Goal: Task Accomplishment & Management: Use online tool/utility

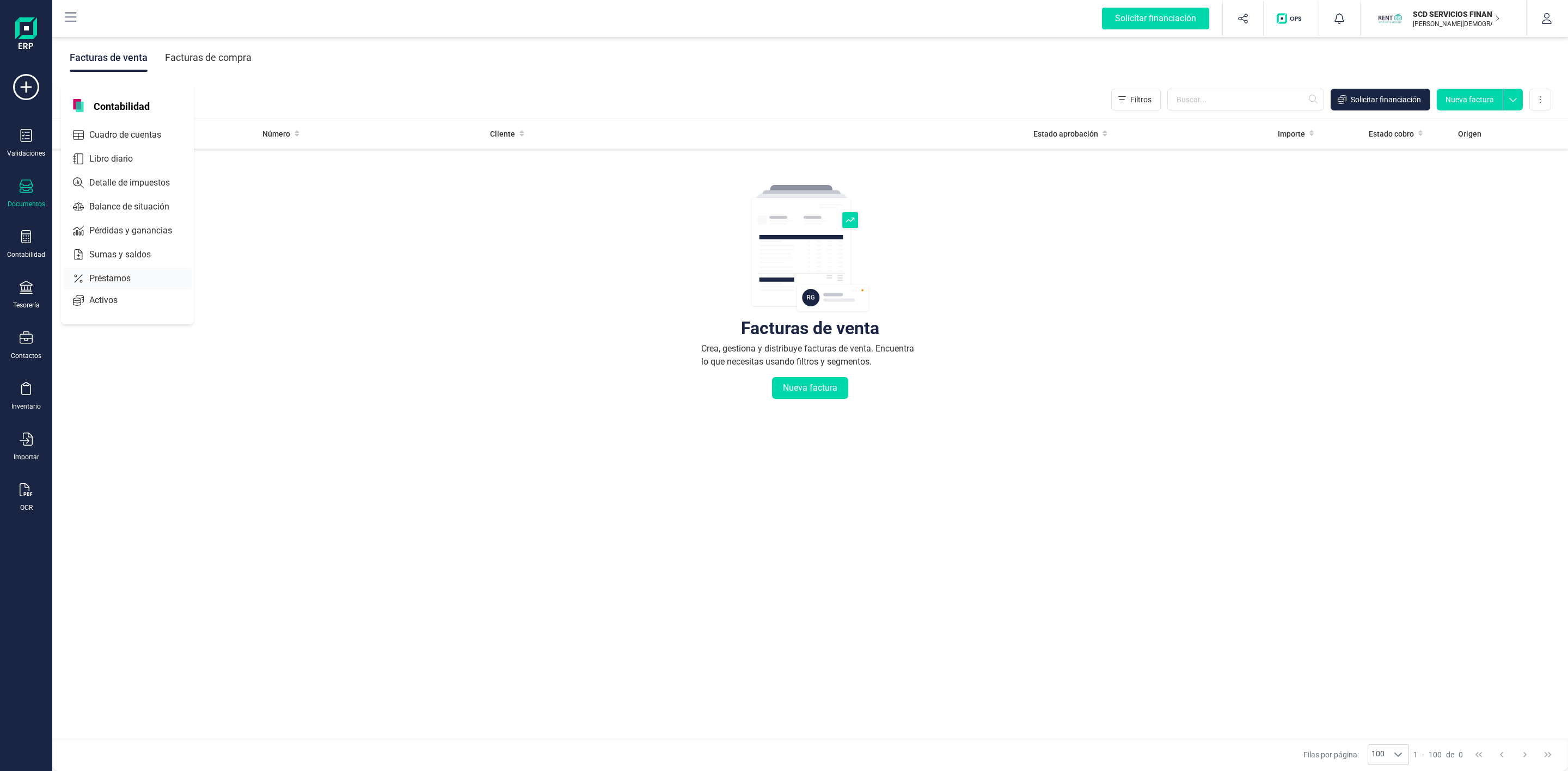
click at [116, 277] on span "Préstamos" at bounding box center [117, 278] width 65 height 13
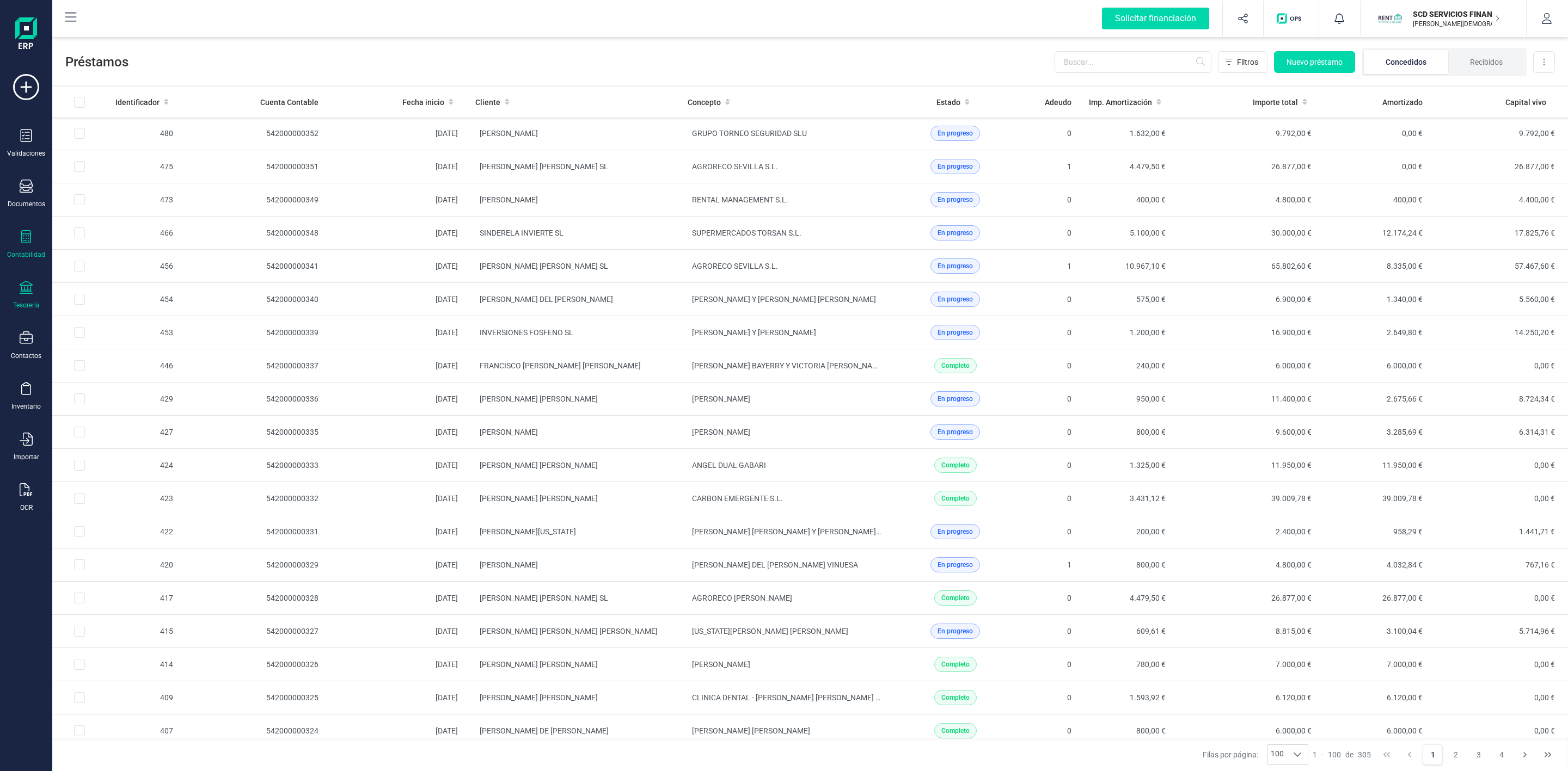
click at [29, 299] on div "Tesorería" at bounding box center [26, 295] width 44 height 29
click at [107, 264] on span "Remesas" at bounding box center [114, 257] width 59 height 13
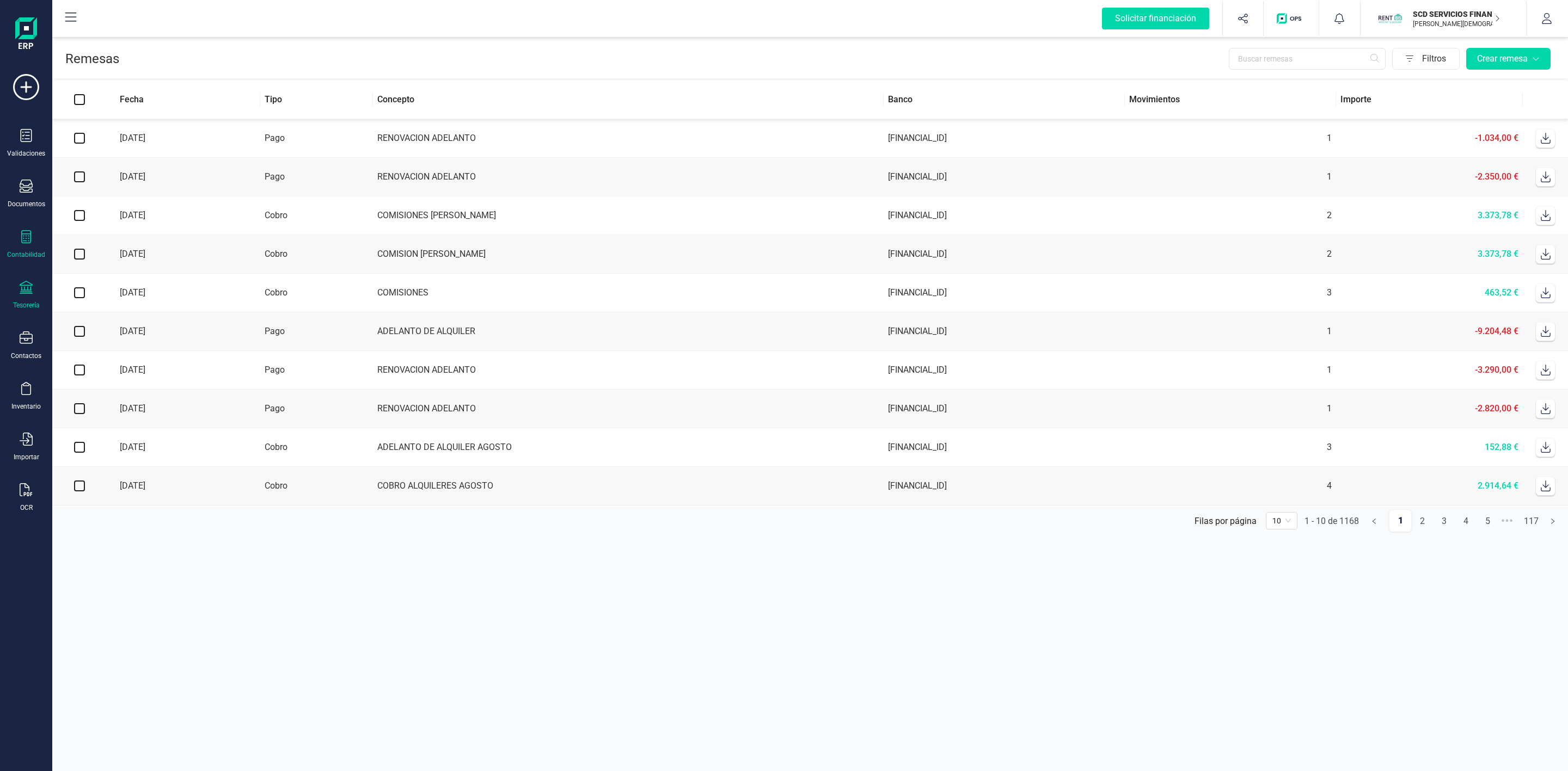
click at [20, 255] on div "Contabilidad" at bounding box center [26, 254] width 38 height 9
click at [23, 292] on icon at bounding box center [26, 287] width 13 height 13
click at [31, 245] on div at bounding box center [26, 238] width 13 height 16
click at [116, 278] on span "Préstamos" at bounding box center [117, 278] width 65 height 13
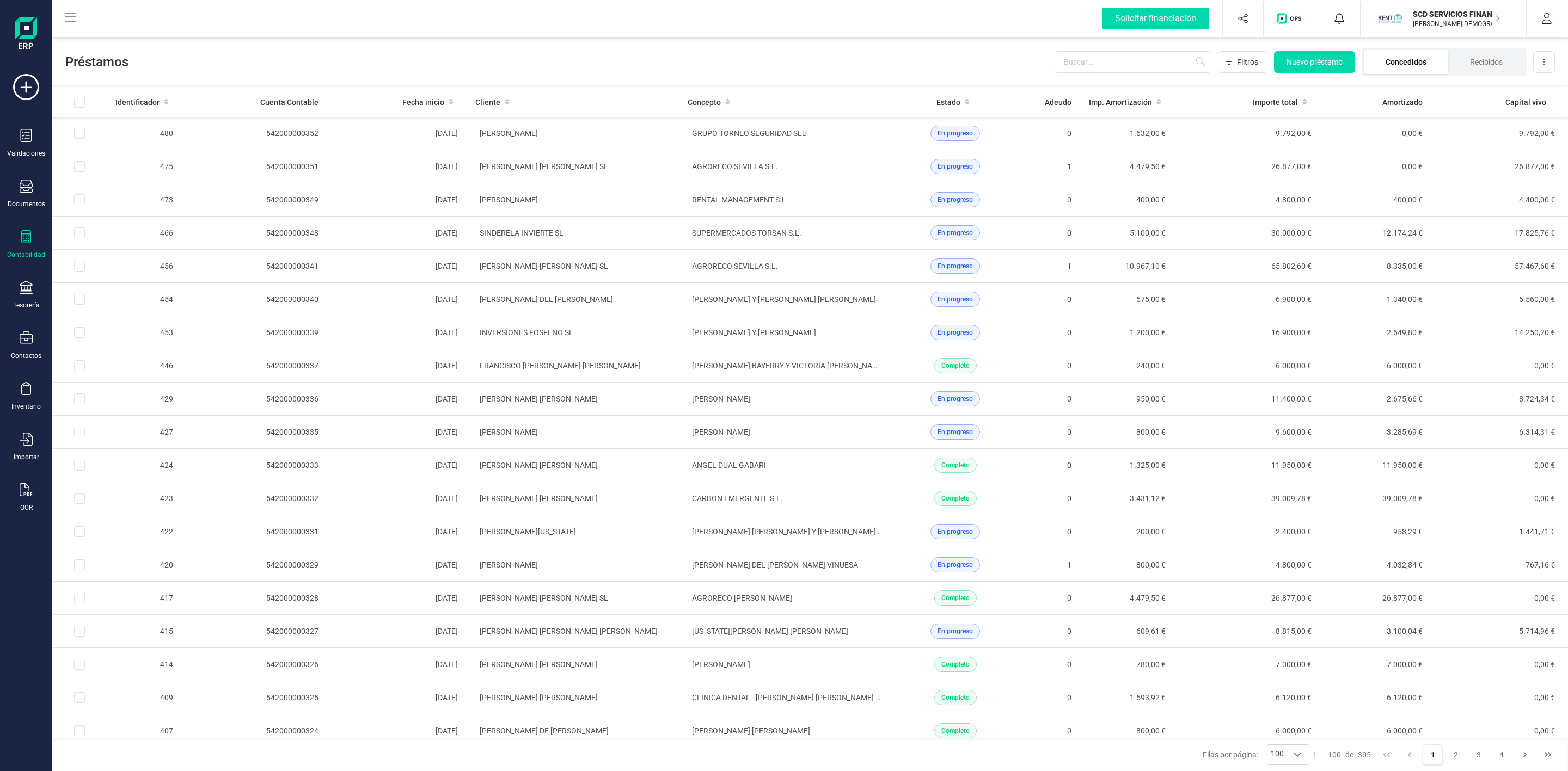
click at [1400, 72] on li "Concedidos" at bounding box center [1406, 61] width 85 height 24
click at [1125, 66] on input "text" at bounding box center [1133, 62] width 157 height 22
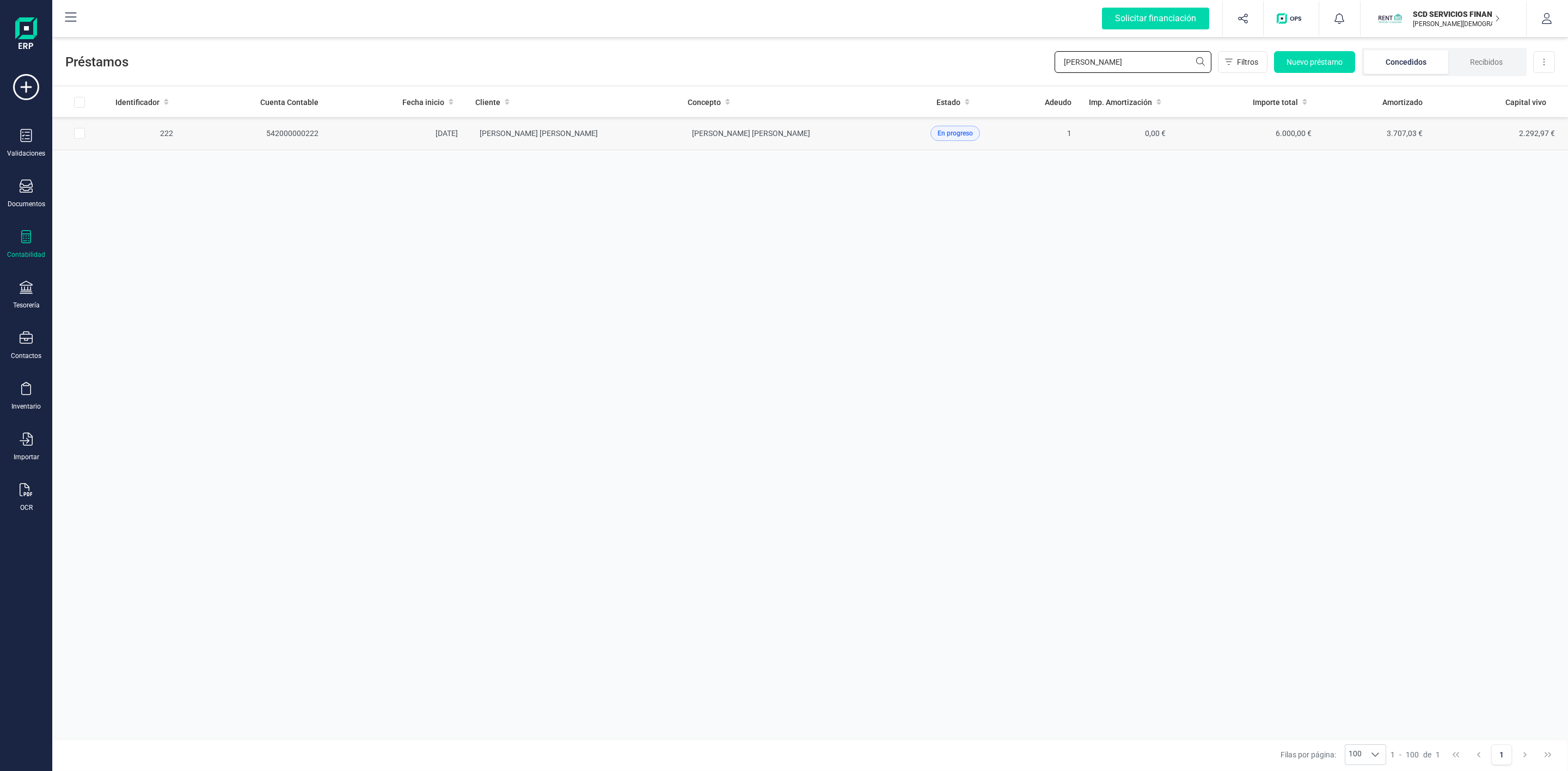
type input "[PERSON_NAME]"
click at [616, 141] on td "[PERSON_NAME] [PERSON_NAME]" at bounding box center [573, 133] width 212 height 33
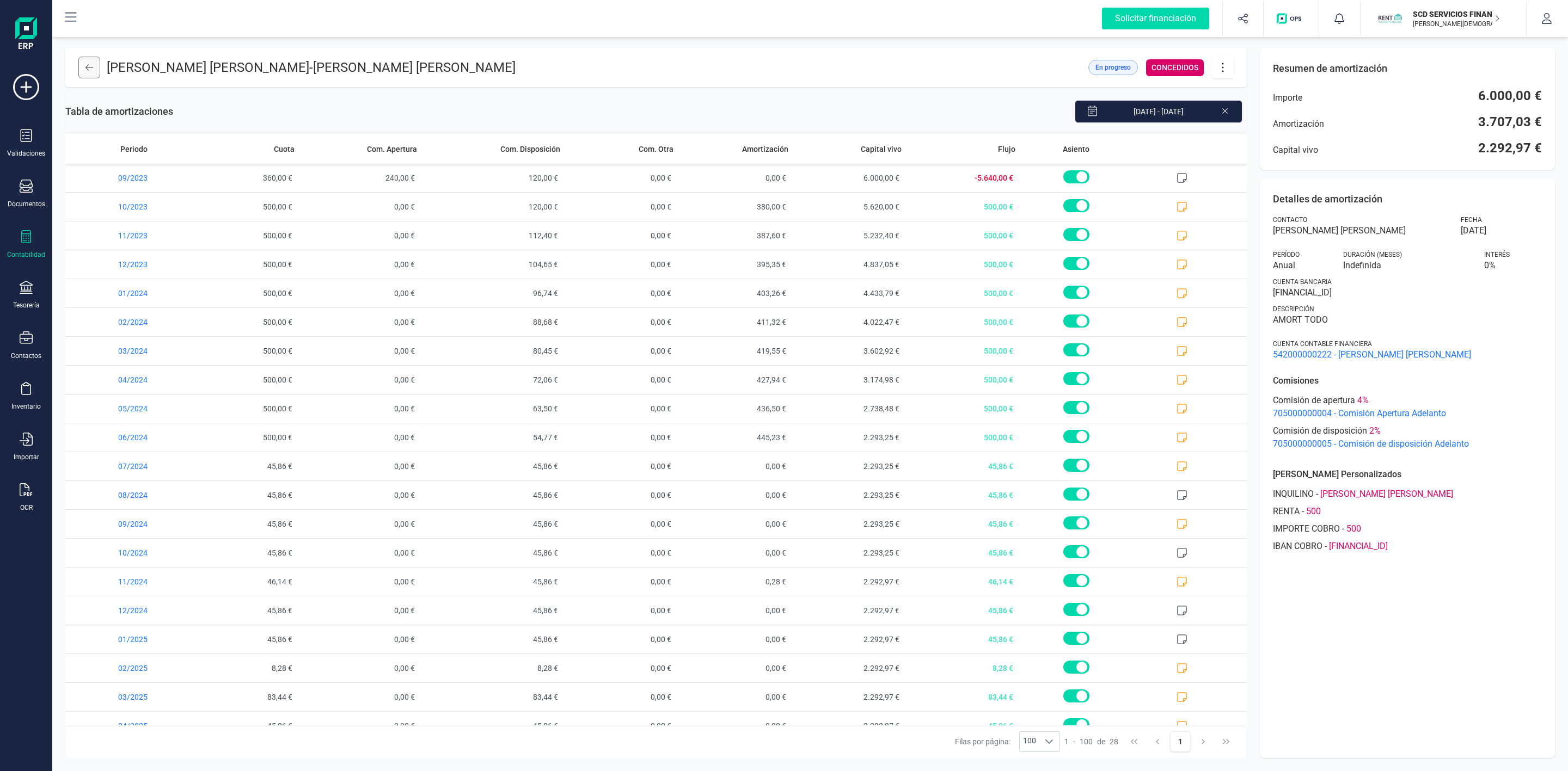
click at [91, 69] on icon at bounding box center [89, 68] width 8 height 9
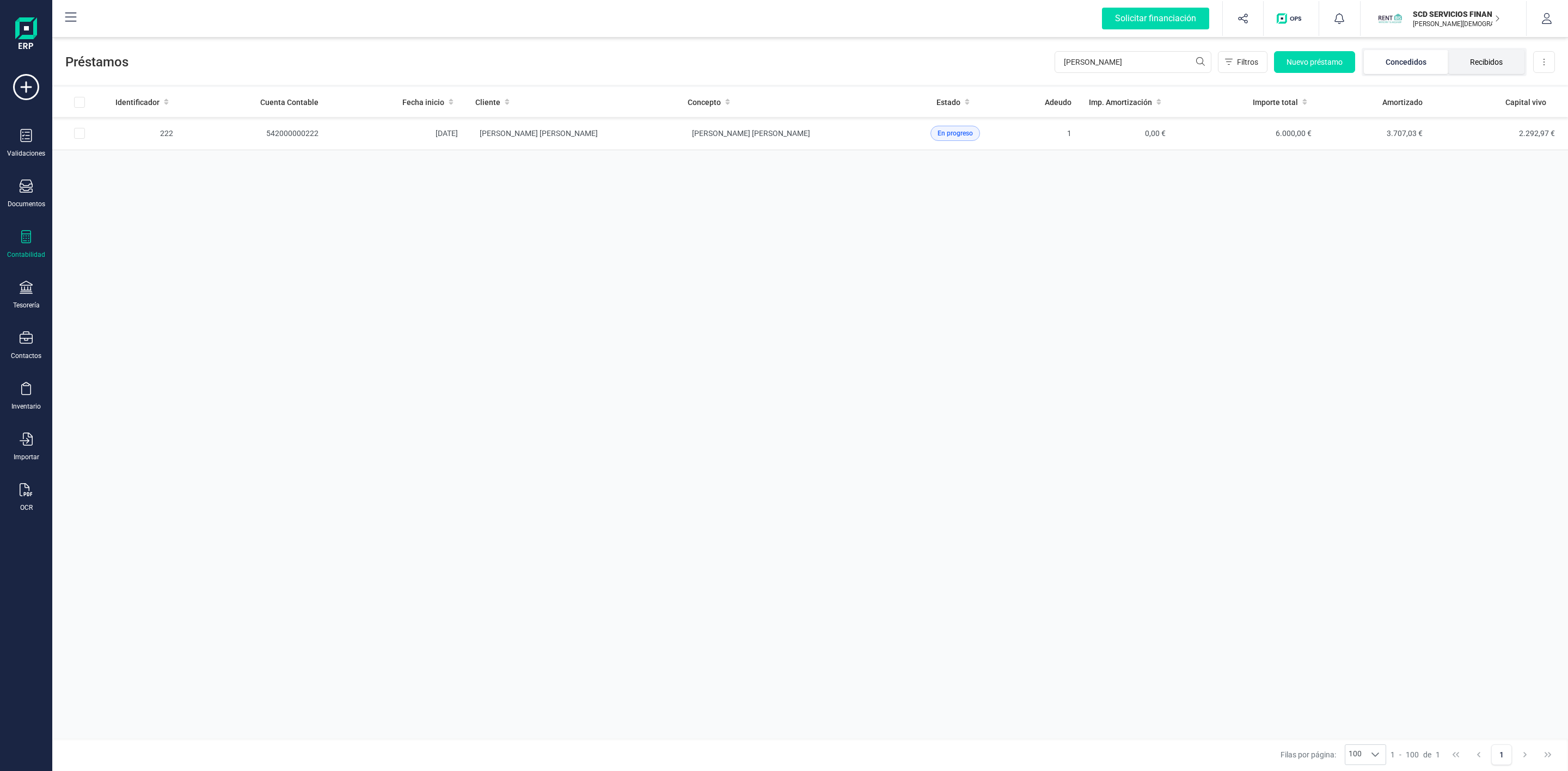
click at [1511, 63] on li "Recibidos" at bounding box center [1486, 61] width 76 height 24
click at [85, 134] on td at bounding box center [79, 133] width 54 height 33
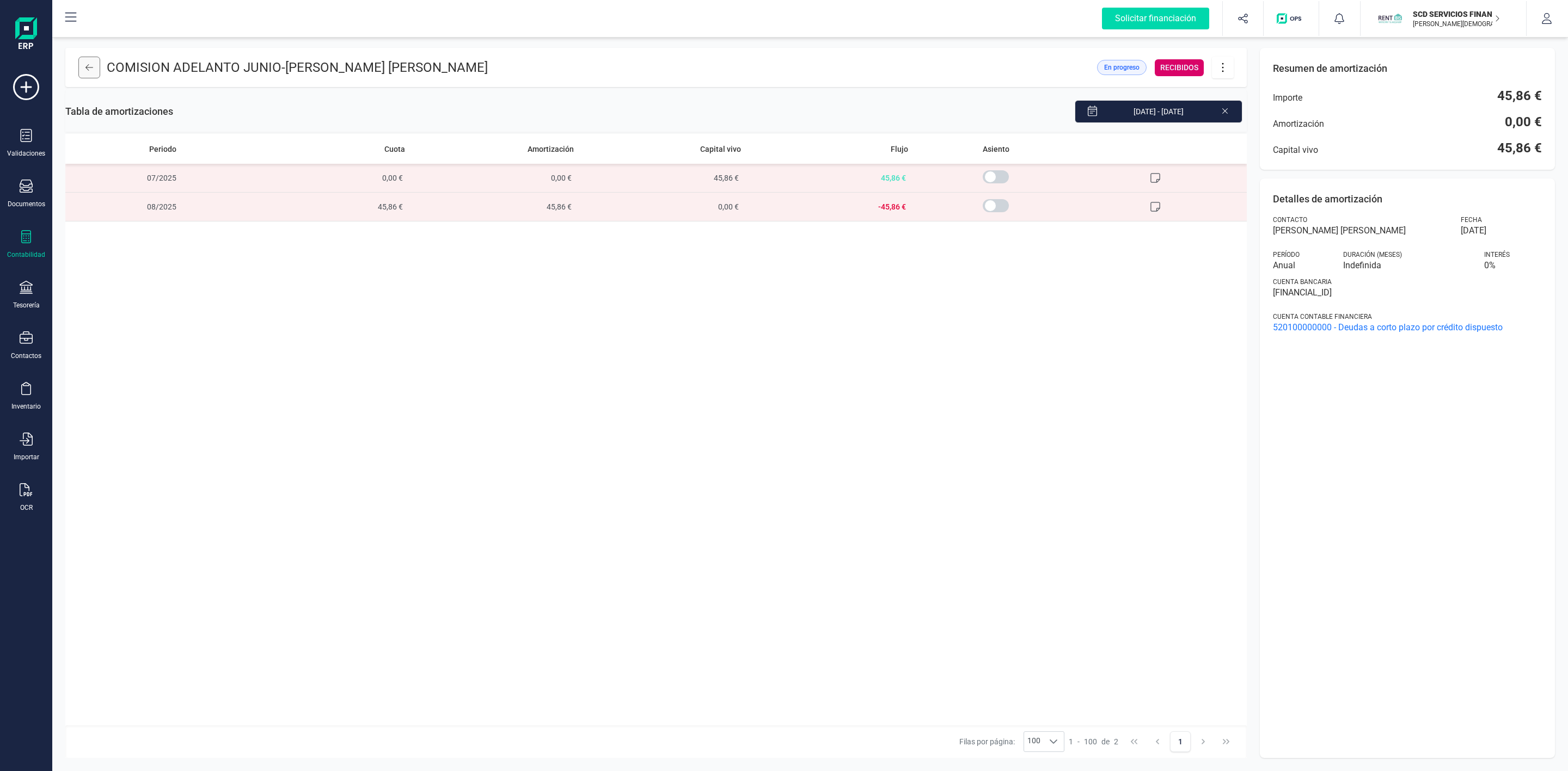
click at [85, 63] on icon at bounding box center [89, 68] width 8 height 9
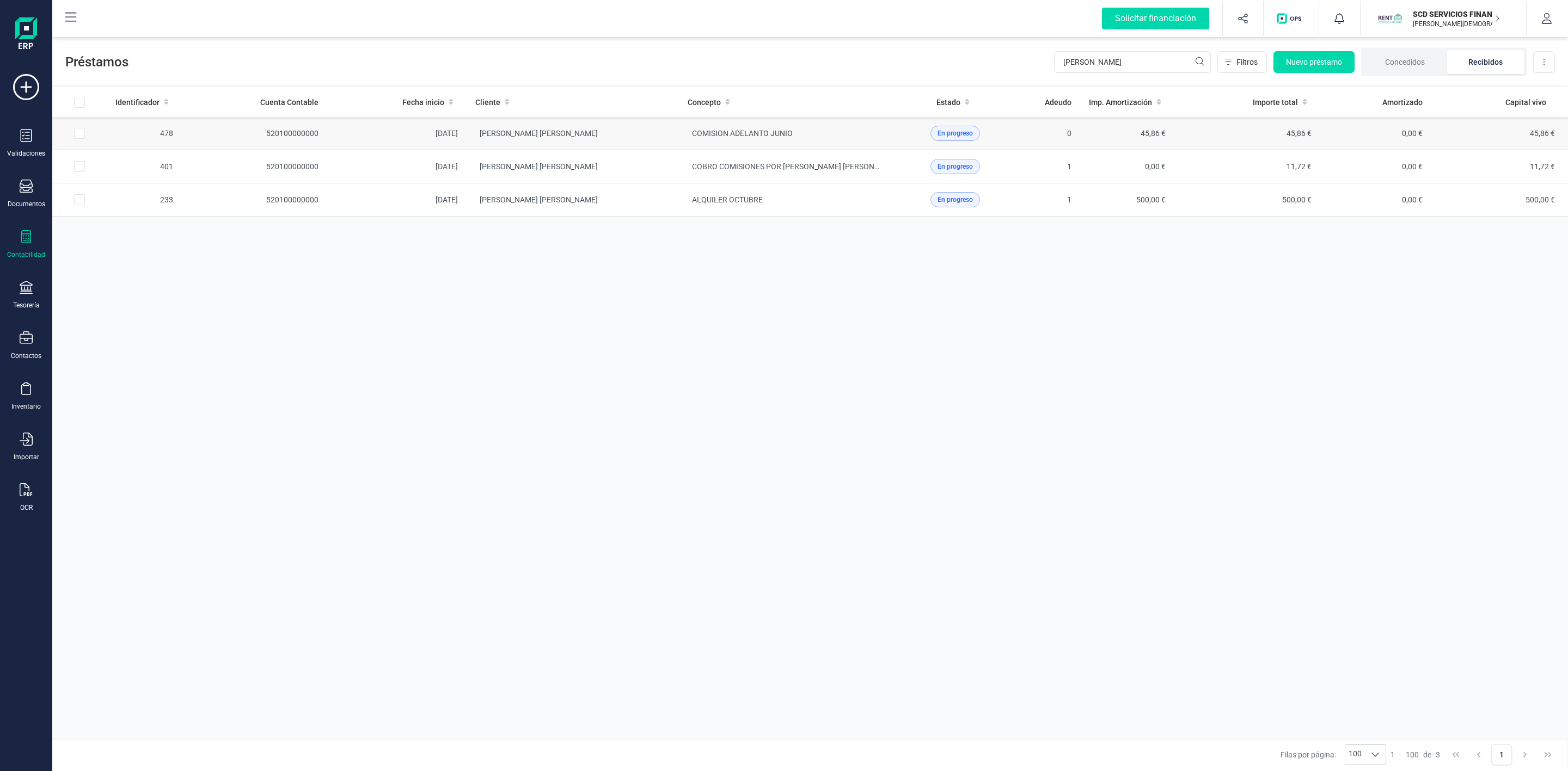
click at [80, 134] on input "Row Selected f2c80ff9-984f-4c63-b2a1-29ff0ec2af36" at bounding box center [80, 133] width 11 height 11
checkbox input "true"
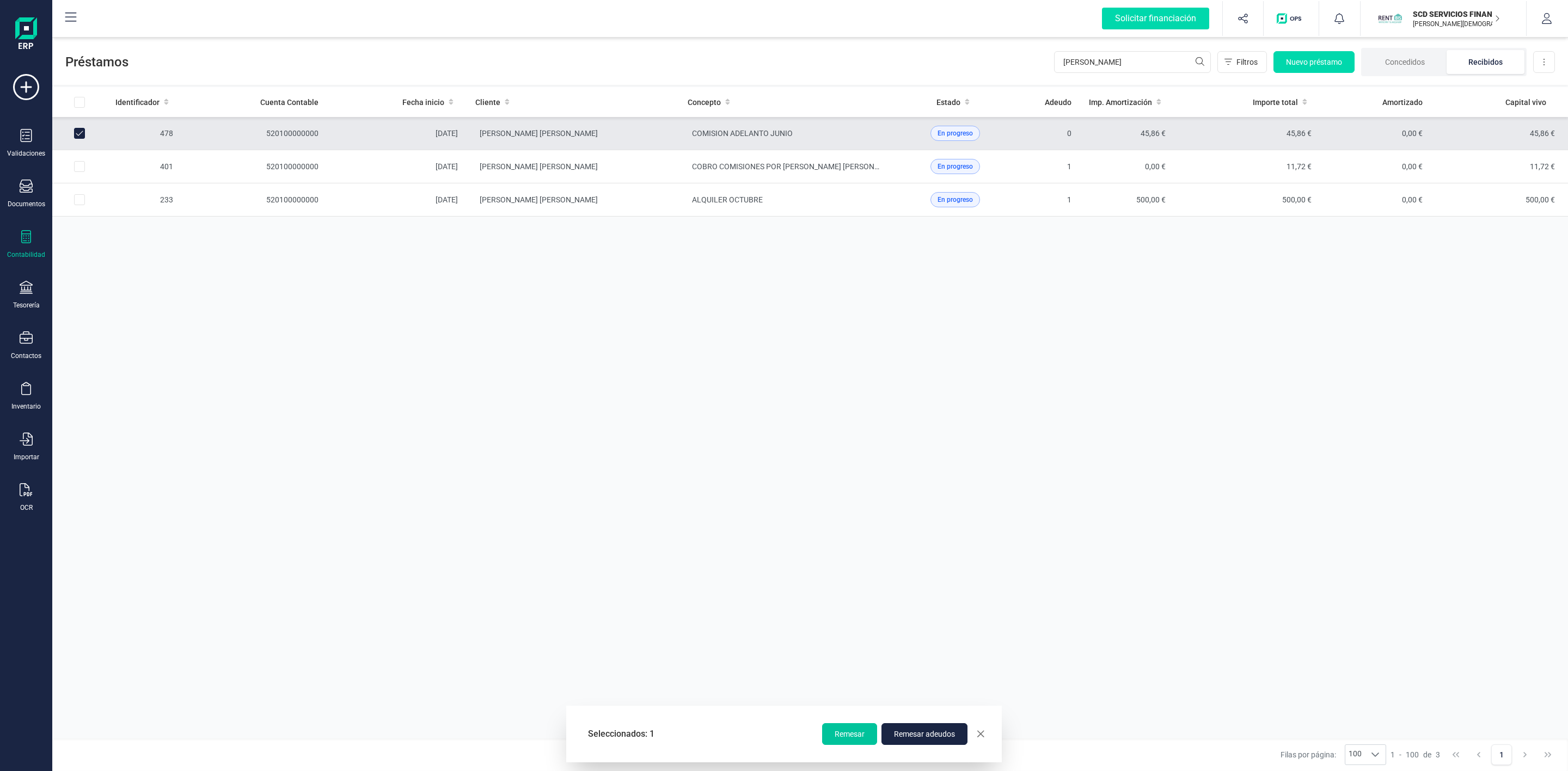
click at [851, 735] on span "Remesar" at bounding box center [849, 734] width 30 height 11
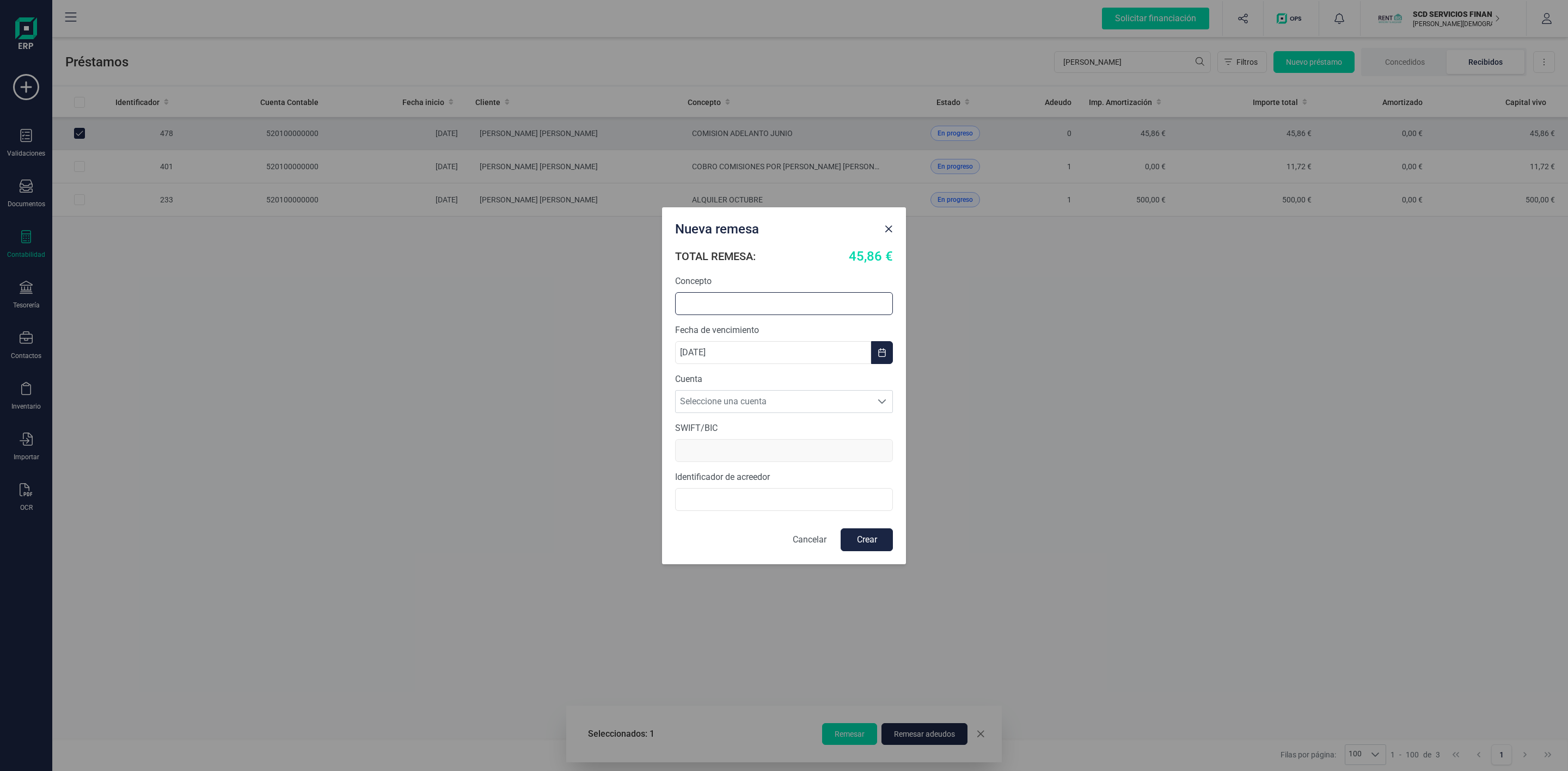
click at [740, 309] on input "text" at bounding box center [784, 304] width 218 height 23
type input "c"
type input "O"
type input "COMISION [PERSON_NAME]"
click at [761, 402] on span "Seleccione una cuenta" at bounding box center [774, 402] width 196 height 22
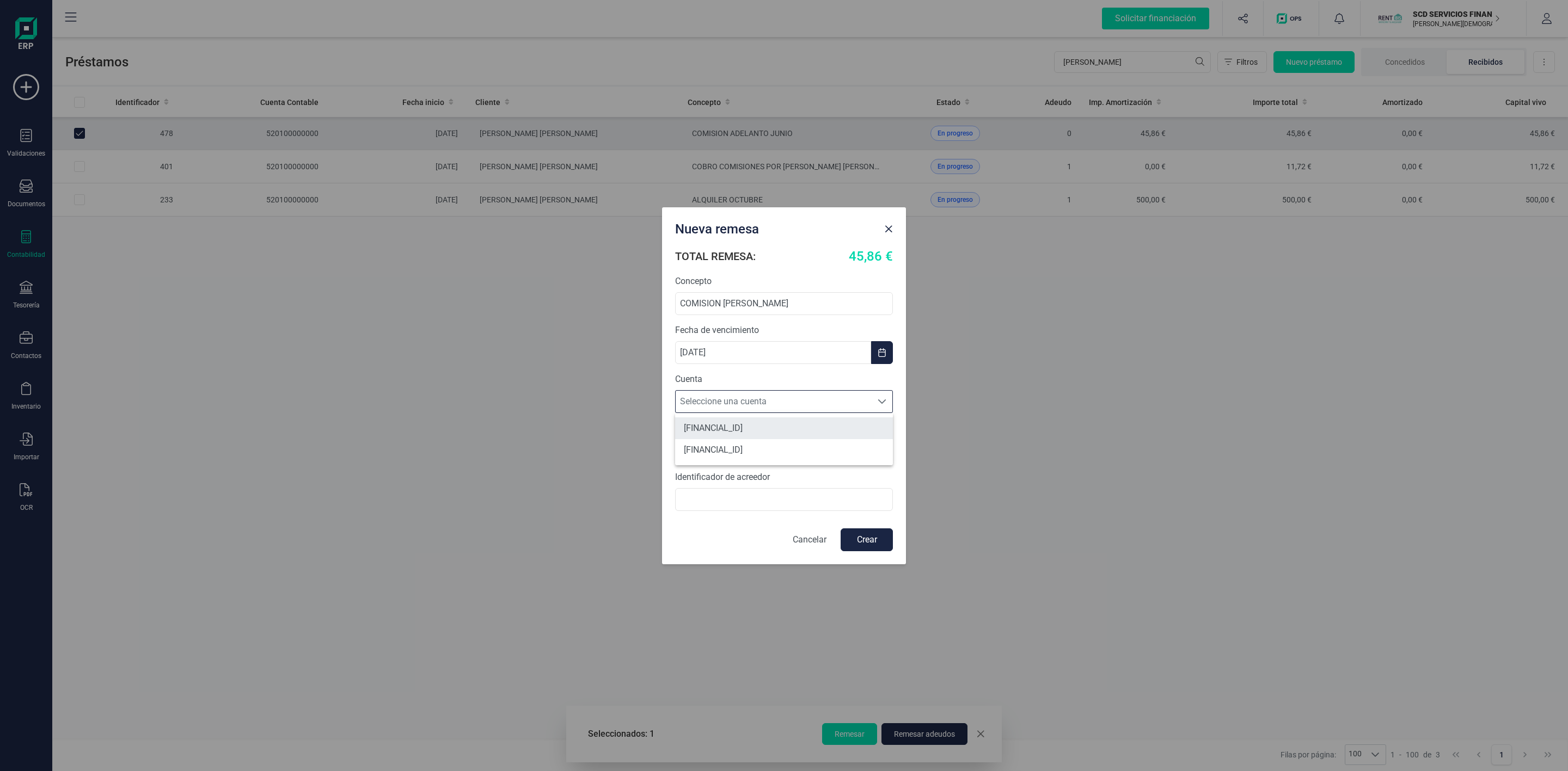
click at [760, 430] on li "[FINANCIAL_ID]" at bounding box center [784, 428] width 218 height 22
type input "[SWIFT_CODE]"
click at [678, 503] on input "B72840242" at bounding box center [784, 500] width 218 height 23
type input "ES90000B72840242"
click at [885, 539] on button "Crear" at bounding box center [867, 540] width 52 height 23
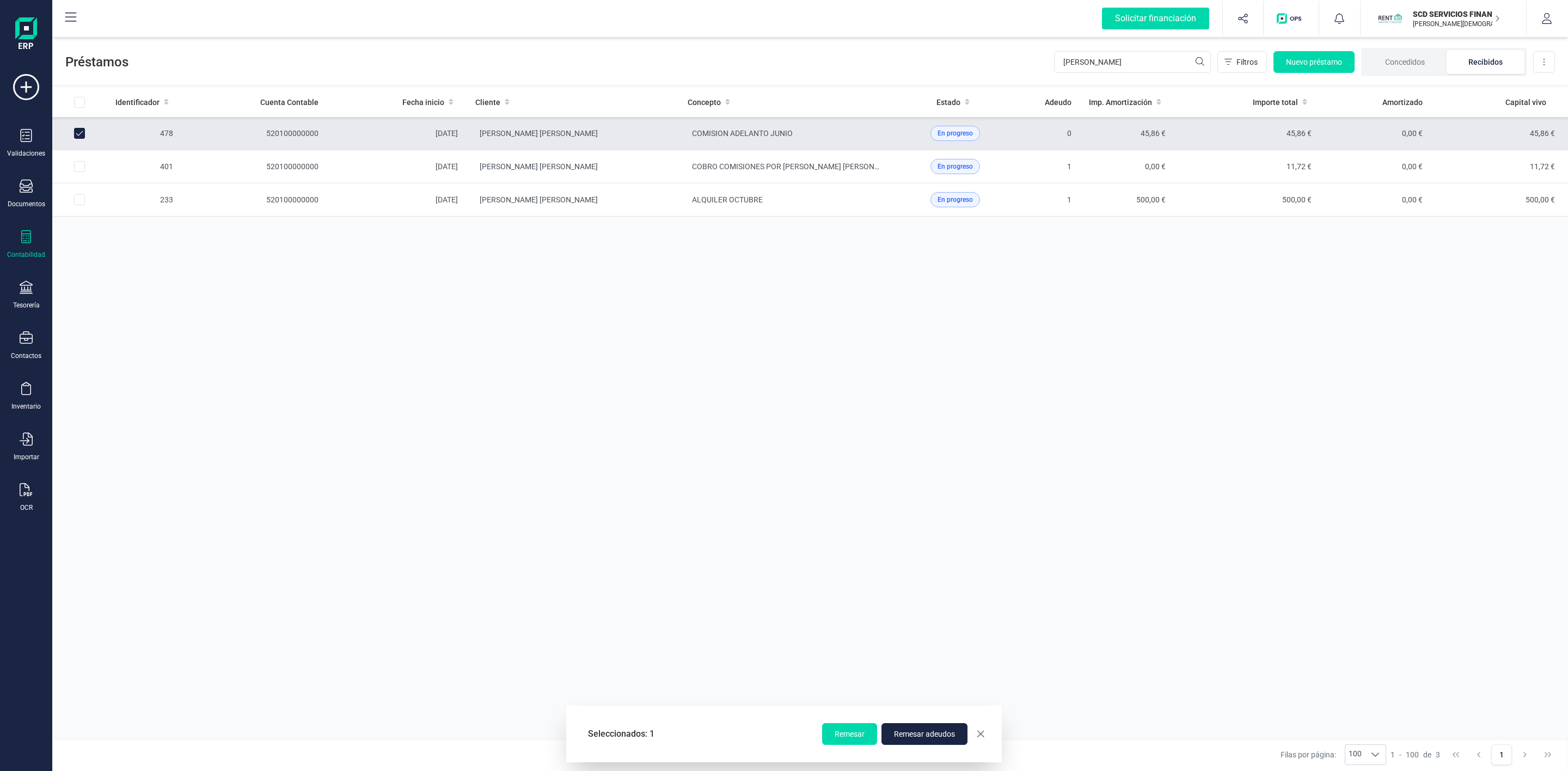
checkbox input "false"
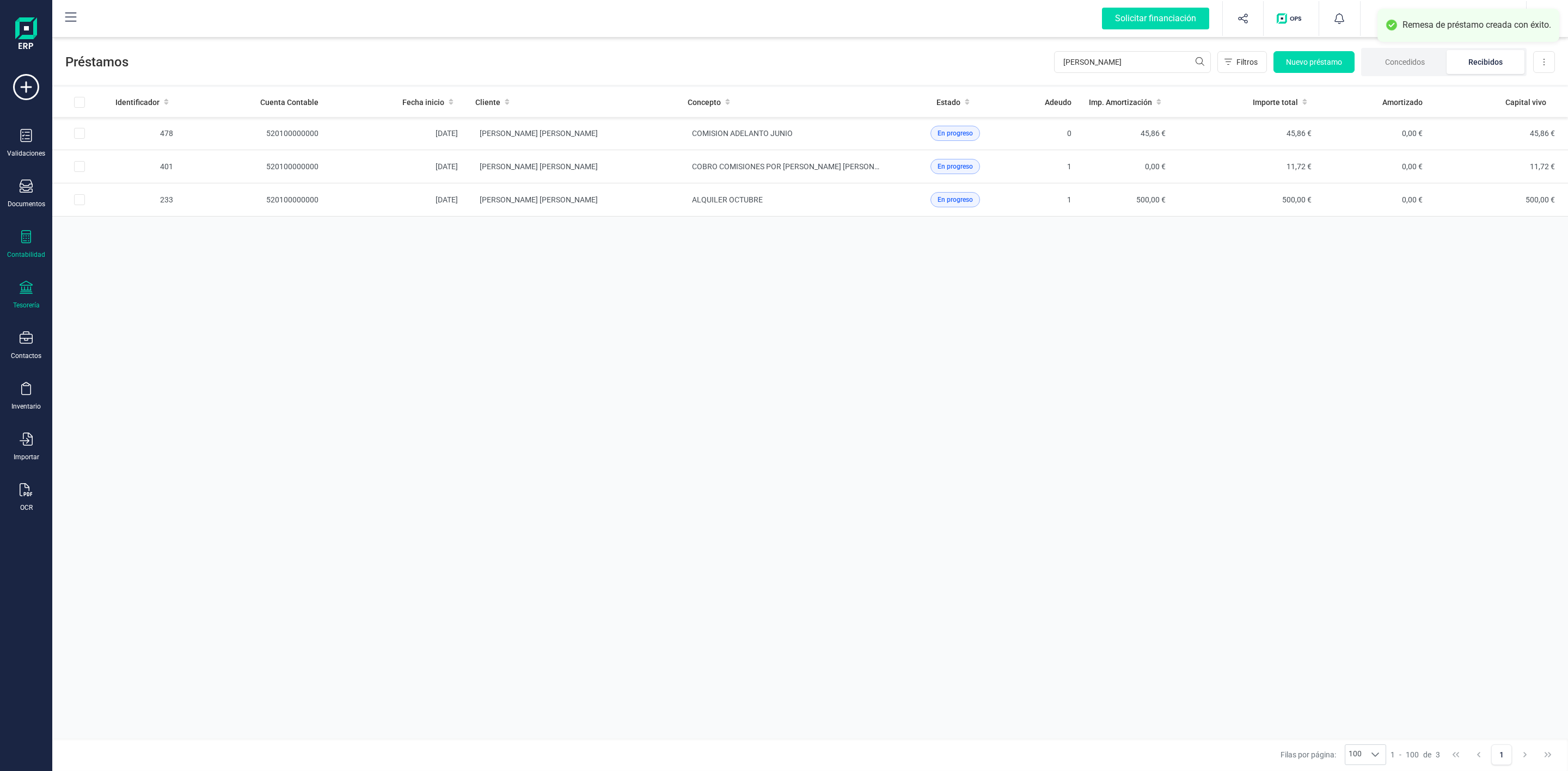
click at [19, 296] on div at bounding box center [26, 289] width 13 height 16
click at [121, 258] on span "Remesas" at bounding box center [114, 257] width 59 height 13
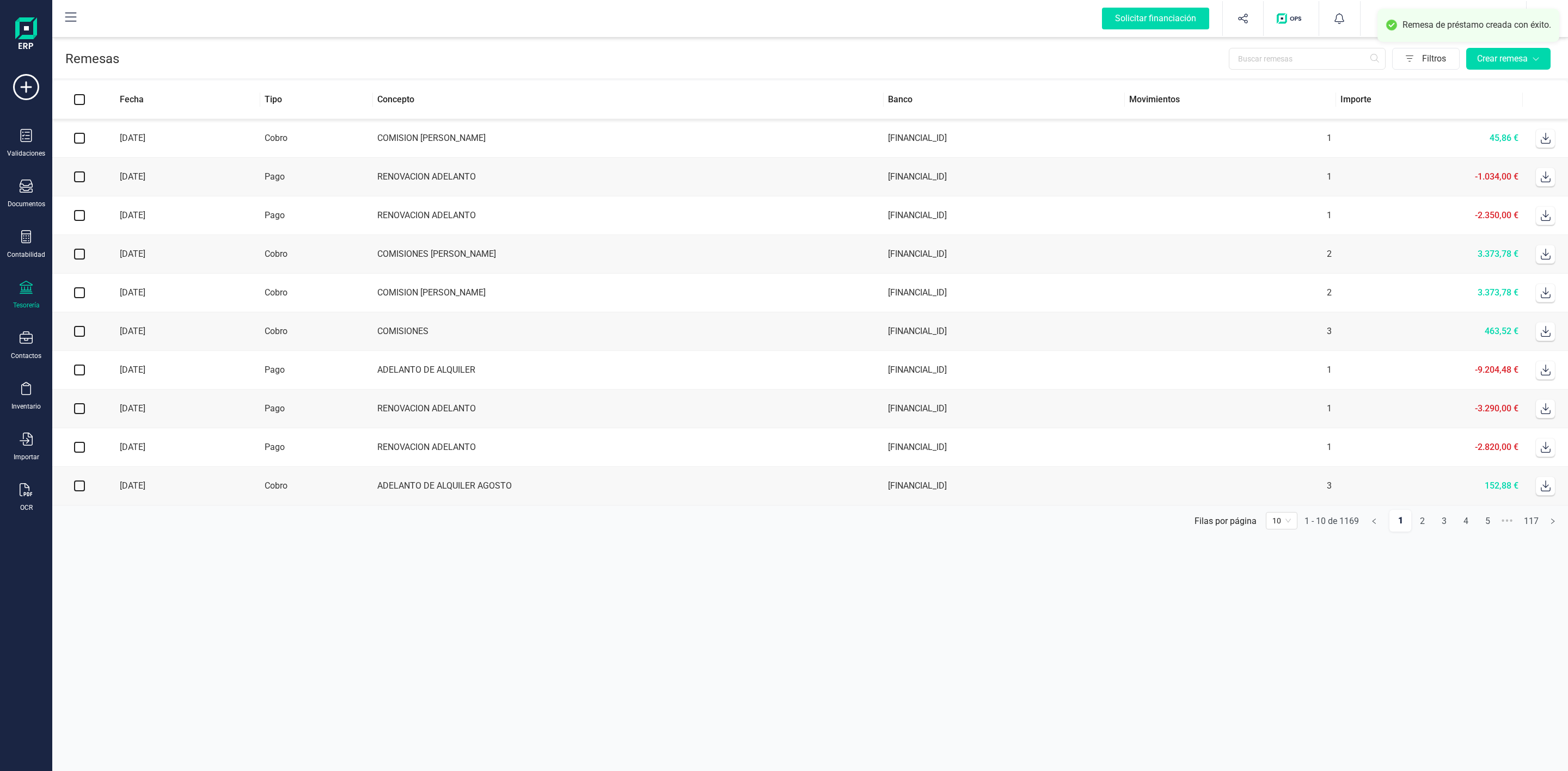
click at [1542, 142] on icon at bounding box center [1545, 138] width 11 height 11
click at [20, 235] on icon at bounding box center [26, 236] width 13 height 13
drag, startPoint x: 108, startPoint y: 285, endPoint x: 116, endPoint y: 284, distance: 8.1
click at [110, 285] on span "Préstamos" at bounding box center [117, 278] width 65 height 13
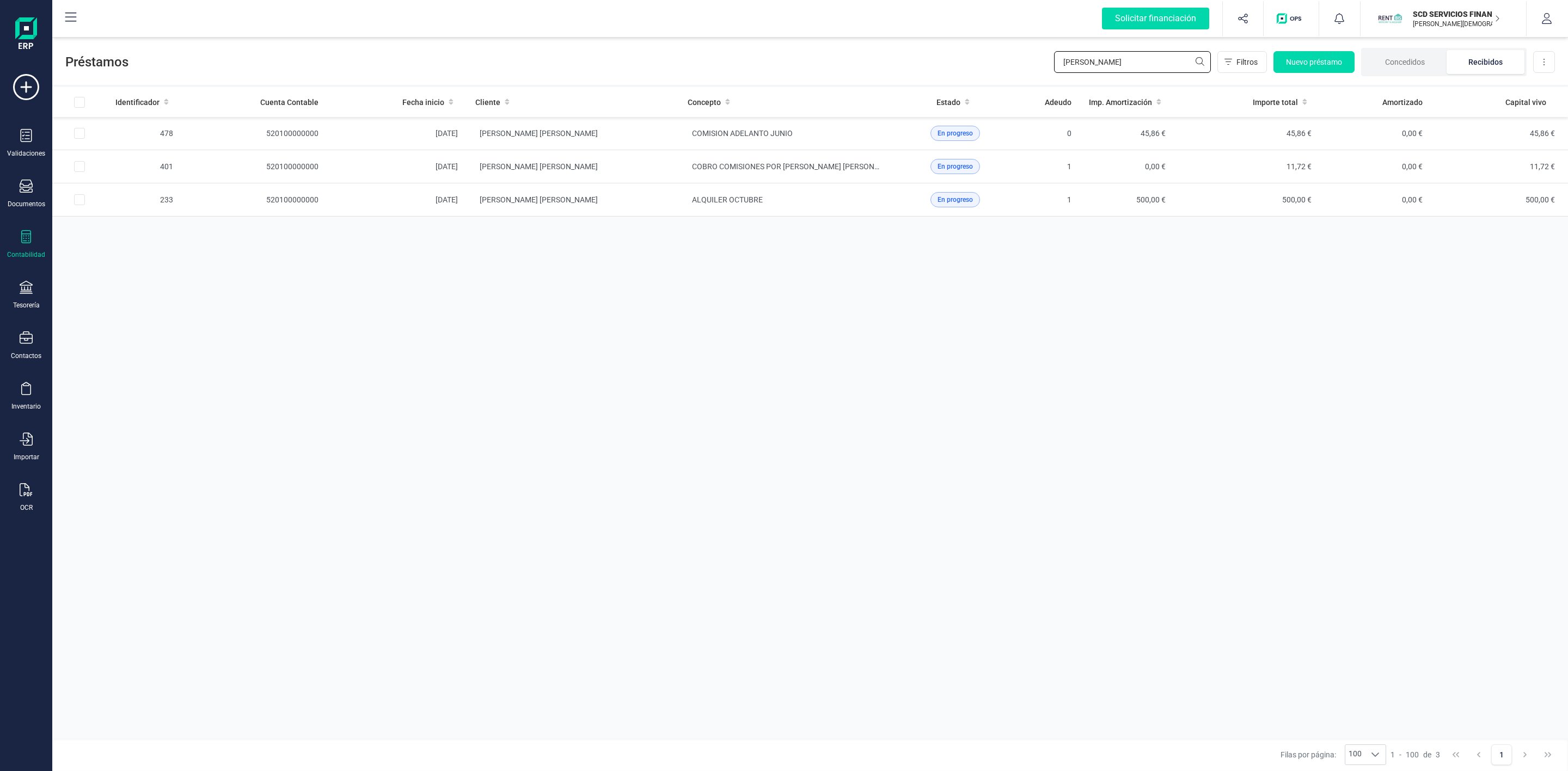
drag, startPoint x: 1108, startPoint y: 65, endPoint x: 1007, endPoint y: 65, distance: 101.0
click at [1009, 65] on div "Préstamos [PERSON_NAME] Filtros Nuevo préstamo Concedidos Recibidos Descargar E…" at bounding box center [810, 60] width 1516 height 50
